Goal: Task Accomplishment & Management: Use online tool/utility

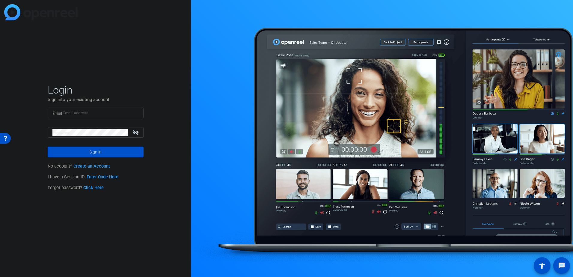
click at [92, 116] on input "Email" at bounding box center [95, 112] width 86 height 7
type input "[EMAIL_ADDRESS][DOMAIN_NAME]"
click at [48, 147] on button "Sign in" at bounding box center [96, 152] width 96 height 11
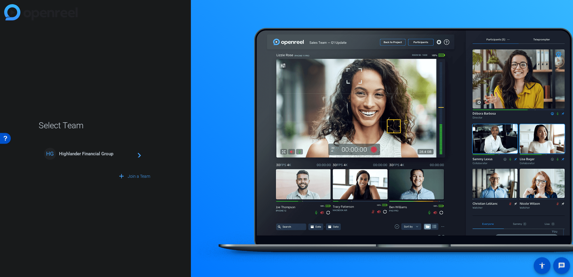
click at [103, 155] on span "Highlander Financial Group" at bounding box center [96, 153] width 75 height 5
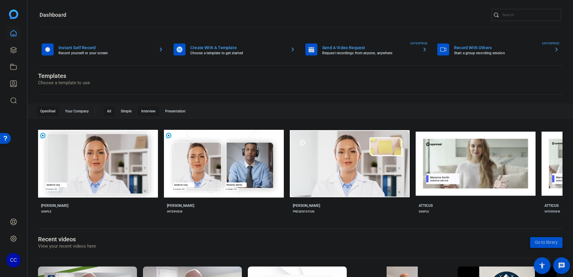
click at [149, 113] on div "Interview" at bounding box center [149, 111] width 22 height 10
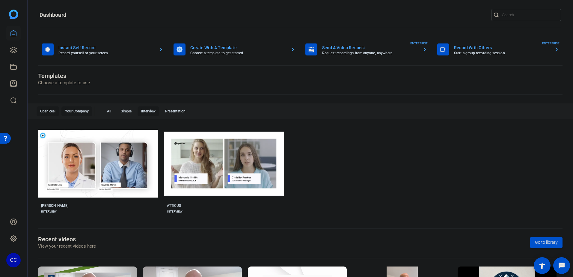
click at [74, 109] on div "Your Company" at bounding box center [76, 111] width 31 height 10
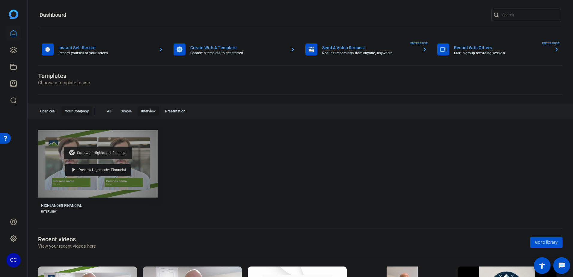
click at [108, 155] on div "check_circle Start with Highlander Financial" at bounding box center [98, 153] width 68 height 13
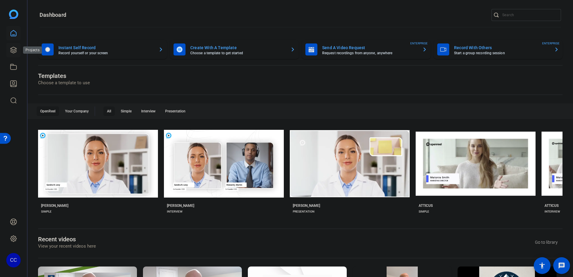
click at [13, 51] on icon at bounding box center [13, 49] width 7 height 7
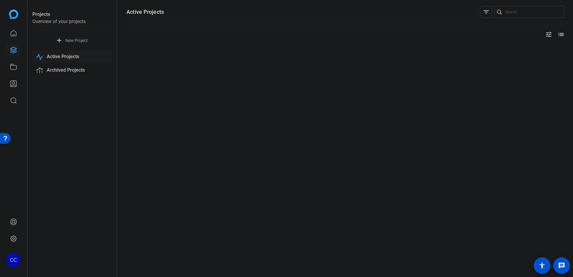
click at [74, 40] on span "New Project" at bounding box center [76, 40] width 22 height 6
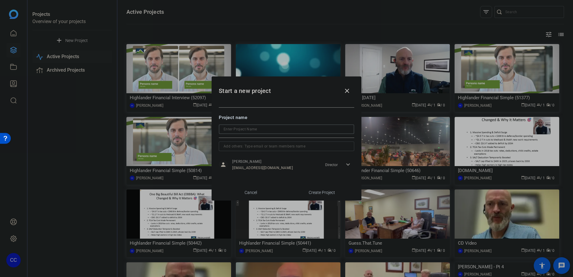
click at [244, 129] on input at bounding box center [287, 129] width 126 height 7
type input "T"
type input "Interview Test"
click at [260, 148] on input "text" at bounding box center [287, 146] width 126 height 7
click at [257, 139] on div at bounding box center [287, 137] width 136 height 7
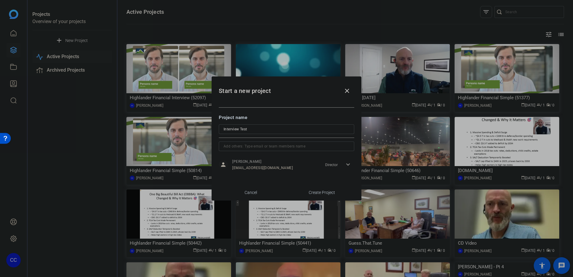
click at [299, 194] on span "button" at bounding box center [322, 192] width 64 height 14
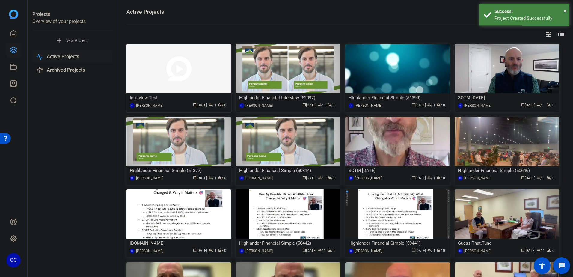
click at [202, 77] on img at bounding box center [179, 68] width 105 height 49
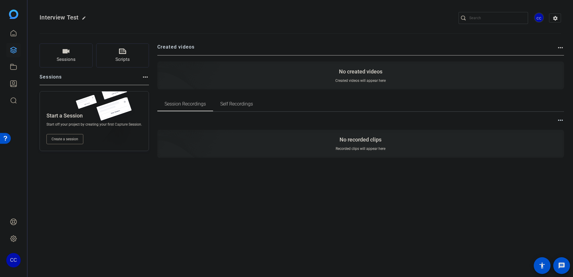
click at [80, 135] on button "Create a session" at bounding box center [64, 139] width 37 height 10
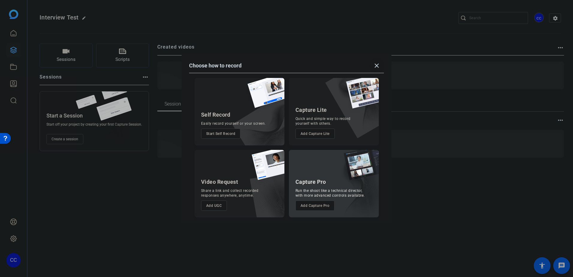
click at [378, 64] on mat-icon "close" at bounding box center [376, 65] width 7 height 7
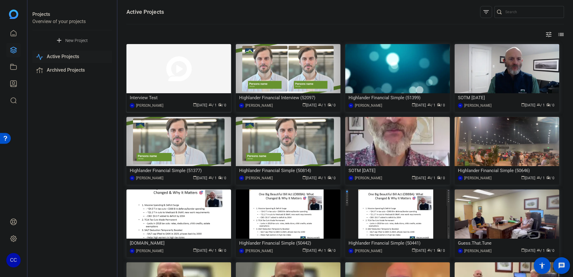
click at [191, 81] on img at bounding box center [179, 68] width 105 height 49
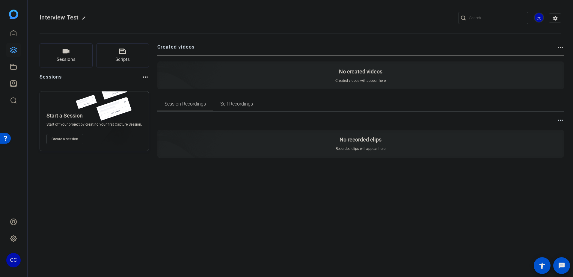
click at [561, 48] on mat-icon "more_horiz" at bounding box center [560, 47] width 7 height 7
click at [561, 47] on div at bounding box center [286, 138] width 573 height 277
click at [564, 120] on div "Sessions Scripts Sessions more_horiz Start a Session Start off your project by …" at bounding box center [301, 110] width 546 height 148
click at [562, 119] on mat-icon "more_horiz" at bounding box center [560, 120] width 7 height 7
click at [554, 19] on div at bounding box center [286, 138] width 573 height 277
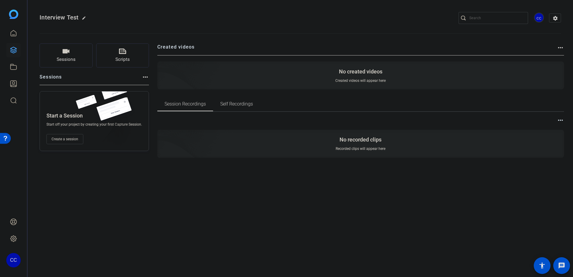
click at [554, 19] on mat-icon "settings" at bounding box center [556, 18] width 12 height 9
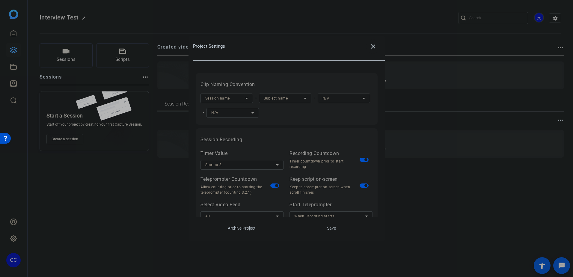
click at [243, 98] on div "Session name" at bounding box center [225, 97] width 40 height 7
click at [271, 128] on div at bounding box center [286, 138] width 573 height 277
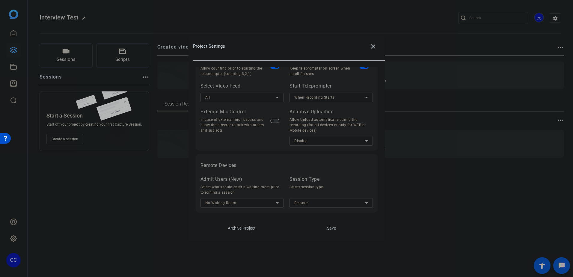
scroll to position [124, 0]
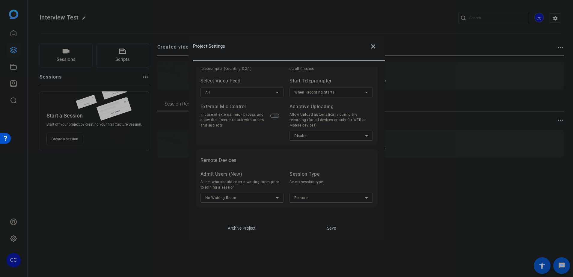
click at [314, 224] on span at bounding box center [331, 228] width 83 height 14
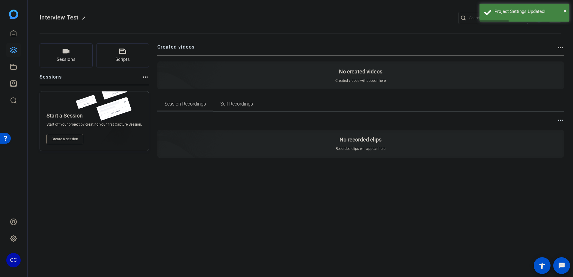
click at [75, 141] on span "Create a session" at bounding box center [65, 139] width 27 height 5
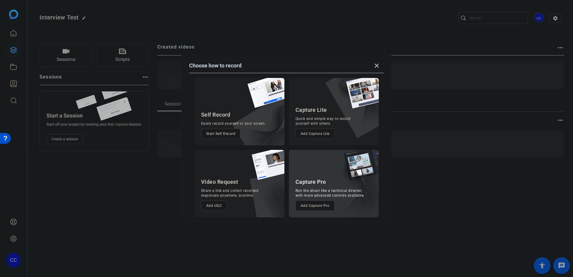
click at [324, 203] on button "Add Capture Pro" at bounding box center [315, 206] width 39 height 10
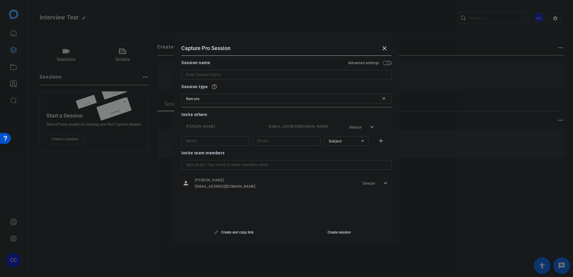
click at [231, 76] on input at bounding box center [286, 74] width 201 height 7
type input "Interview Test"
click at [217, 139] on input at bounding box center [215, 140] width 58 height 7
type input "[PERSON_NAME]"
type input "[PERSON_NAME][EMAIL_ADDRESS][DOMAIN_NAME]"
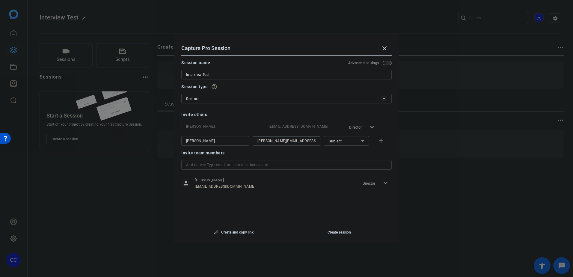
click at [380, 143] on mat-icon "add" at bounding box center [381, 140] width 7 height 7
click at [224, 157] on input at bounding box center [215, 155] width 58 height 7
type input "[PERSON_NAME]"
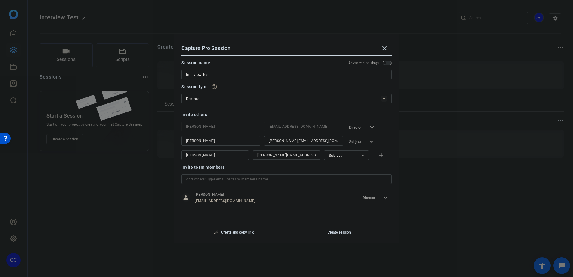
type input "[PERSON_NAME][EMAIL_ADDRESS][DOMAIN_NAME]"
click at [376, 164] on div "Invite team members" at bounding box center [286, 167] width 211 height 7
click at [248, 229] on span "button" at bounding box center [233, 232] width 99 height 14
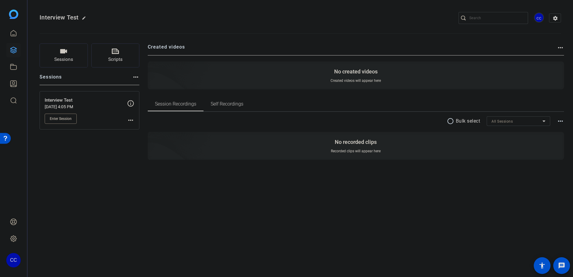
click at [65, 119] on span "Enter Session" at bounding box center [61, 118] width 22 height 5
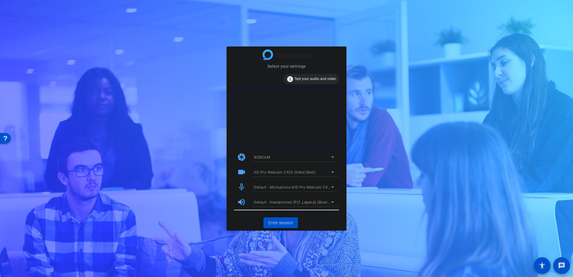
click at [299, 186] on span "Default - Microphone (HD Pro Webcam C920) (046d:08e5)" at bounding box center [305, 187] width 102 height 5
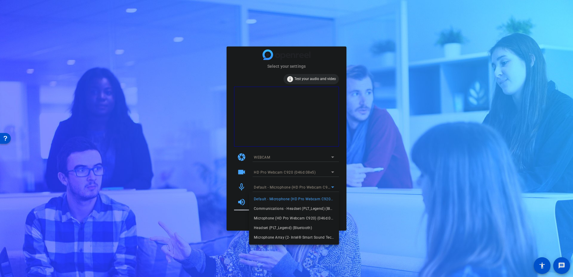
click at [298, 209] on span "Communications - Headset (PLT_Legend) (Bluetooth)" at bounding box center [294, 208] width 80 height 7
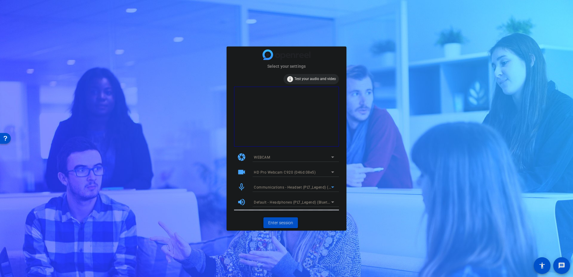
click at [270, 224] on span "Enter session" at bounding box center [280, 223] width 25 height 6
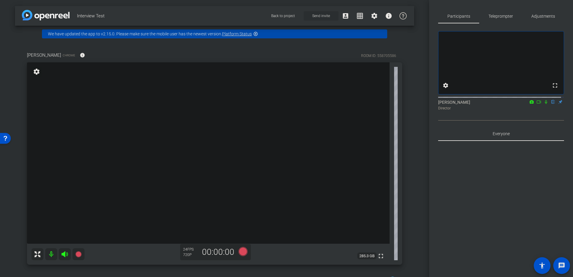
click at [312, 17] on span "Send invite" at bounding box center [321, 15] width 18 height 5
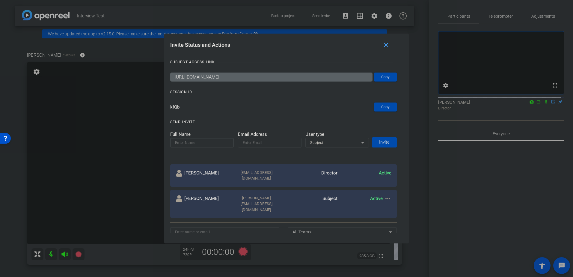
click at [183, 145] on input at bounding box center [202, 142] width 54 height 7
type input "[PERSON_NAME]"
type input "[PERSON_NAME][EMAIL_ADDRESS][DOMAIN_NAME]"
click at [384, 147] on span at bounding box center [384, 142] width 25 height 14
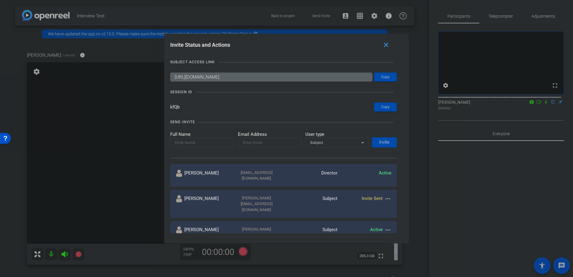
drag, startPoint x: 314, startPoint y: 46, endPoint x: 360, endPoint y: 52, distance: 46.5
click at [360, 52] on h1 "Invite Status and Actions close" at bounding box center [286, 46] width 233 height 13
click at [390, 42] on mat-icon "close" at bounding box center [386, 44] width 7 height 7
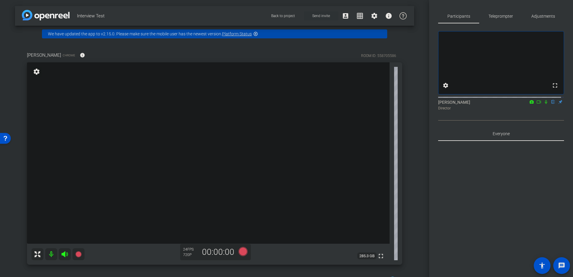
click at [307, 13] on span at bounding box center [321, 16] width 34 height 14
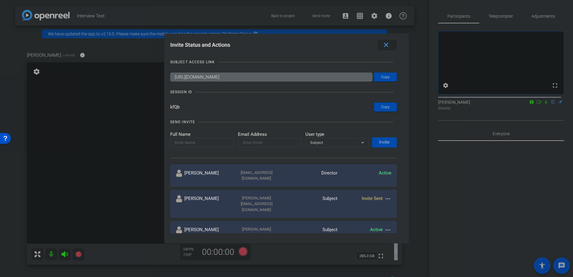
click at [385, 43] on mat-icon "close" at bounding box center [386, 44] width 7 height 7
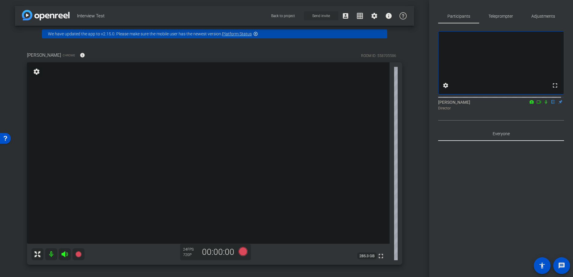
click at [358, 11] on span at bounding box center [360, 16] width 14 height 14
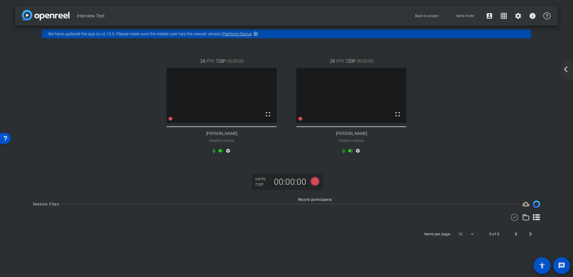
click at [315, 186] on icon at bounding box center [315, 181] width 9 height 9
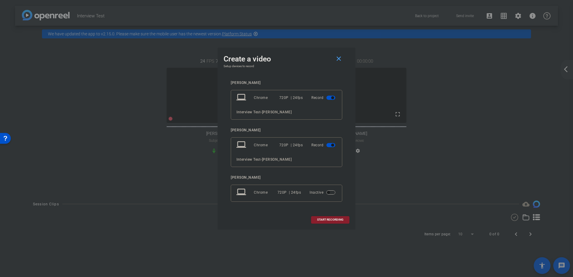
click at [330, 222] on span at bounding box center [330, 220] width 38 height 14
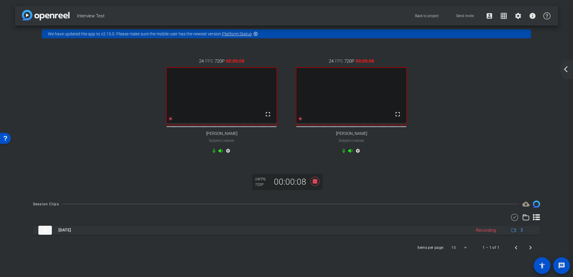
click at [231, 156] on mat-icon "settings" at bounding box center [228, 151] width 7 height 7
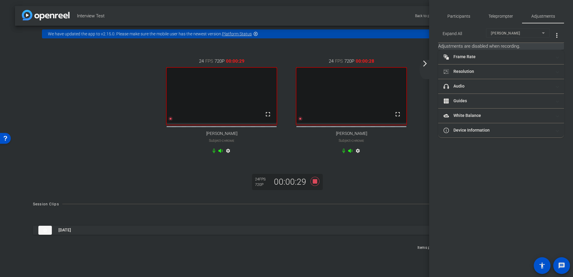
click at [556, 31] on span "More Options for Adjustments Panel" at bounding box center [557, 35] width 14 height 14
click at [458, 13] on div at bounding box center [286, 138] width 573 height 277
click at [460, 102] on mat-panel-title "Guides" at bounding box center [498, 101] width 108 height 6
click at [461, 143] on mat-panel-title "White Balance White Balance" at bounding box center [498, 145] width 108 height 6
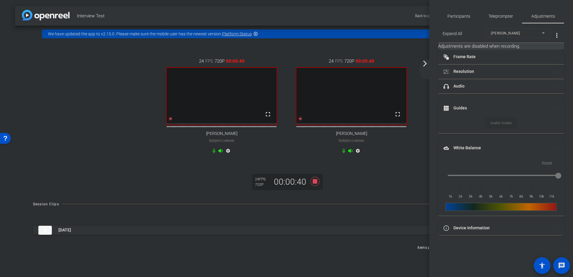
click at [467, 204] on div "Reset 1k 2k 3k 4k 5k 6k 7k 8k 9k 10k 11k" at bounding box center [502, 184] width 112 height 53
click at [408, 208] on div "Session Clips cloud_upload" at bounding box center [286, 204] width 507 height 7
click at [556, 35] on mat-icon "more_vert" at bounding box center [557, 35] width 7 height 7
click at [402, 188] on div at bounding box center [286, 138] width 573 height 277
click at [427, 65] on mat-icon "arrow_forward_ios" at bounding box center [425, 63] width 7 height 7
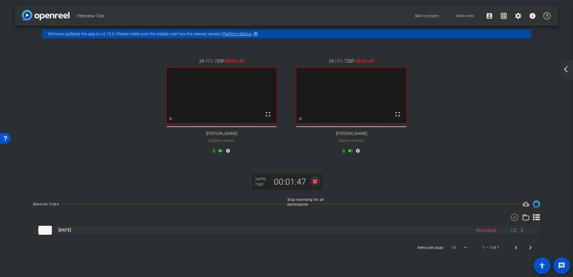
click at [316, 186] on icon at bounding box center [315, 181] width 9 height 9
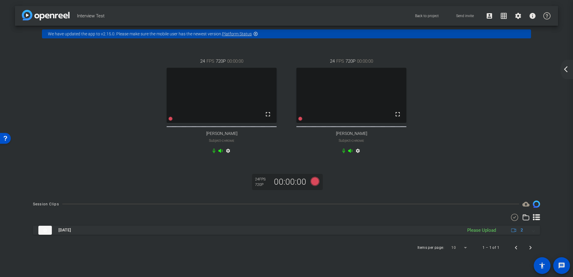
click at [489, 234] on div "Please Upload" at bounding box center [482, 230] width 35 height 7
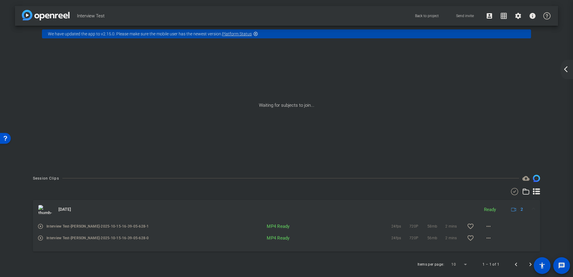
click at [568, 72] on mat-icon "arrow_back_ios_new" at bounding box center [566, 69] width 7 height 7
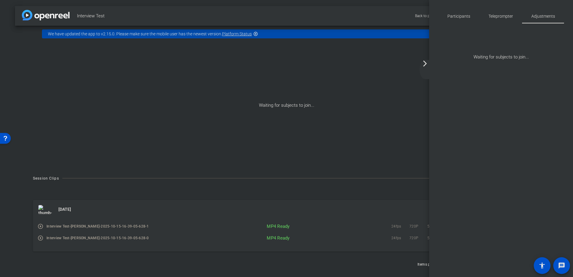
click at [423, 66] on mat-icon "arrow_forward_ios" at bounding box center [425, 63] width 7 height 7
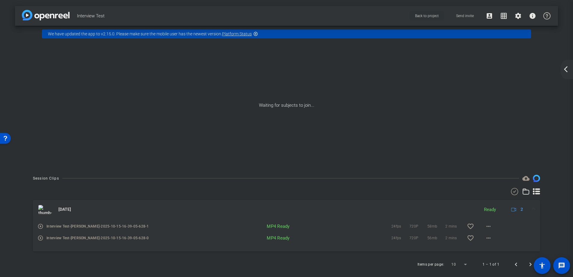
click at [438, 16] on span "Back to project" at bounding box center [427, 16] width 24 height 4
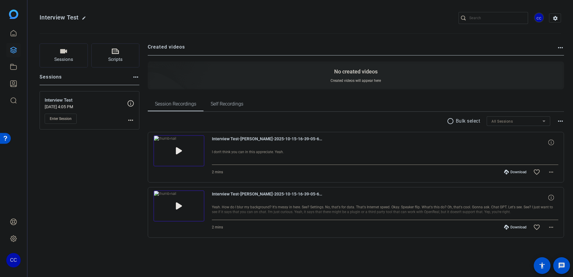
drag, startPoint x: 426, startPoint y: 258, endPoint x: 403, endPoint y: 292, distance: 41.8
click at [403, 277] on html "Accessibility Screen-Reader Guide, Feedback, and Issue Reporting | New window C…" at bounding box center [286, 138] width 573 height 277
